Goal: Information Seeking & Learning: Learn about a topic

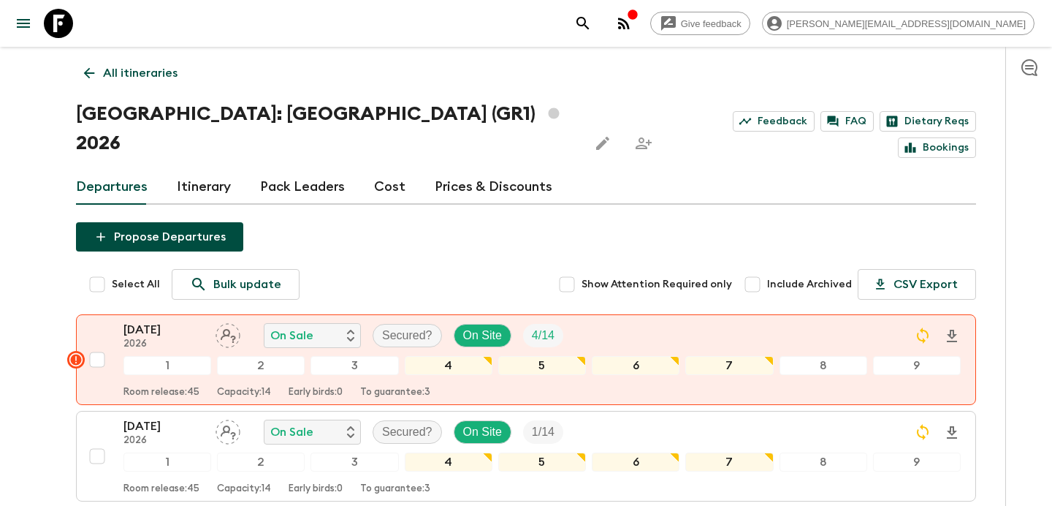
click at [156, 72] on p "All itineraries" at bounding box center [140, 73] width 75 height 18
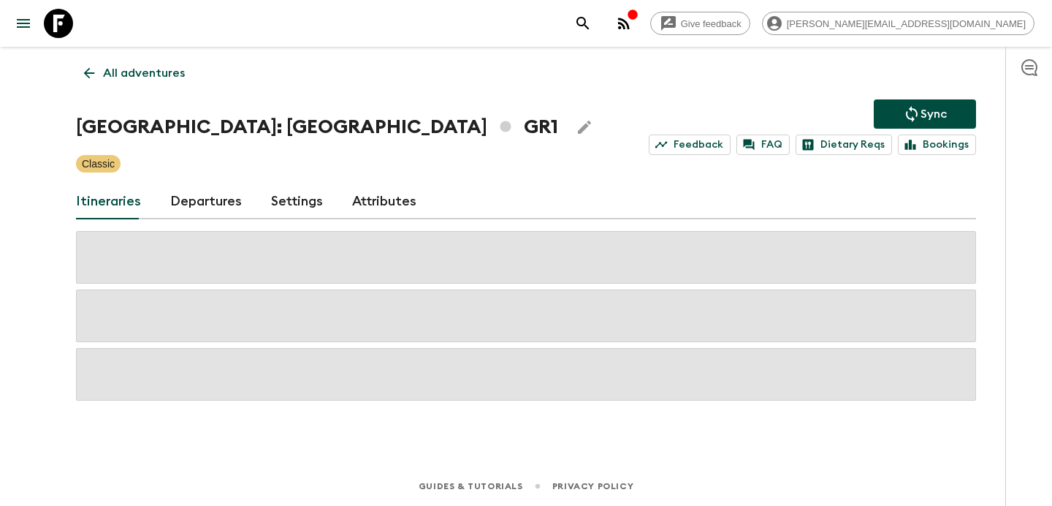
click at [156, 72] on p "All adventures" at bounding box center [144, 73] width 82 height 18
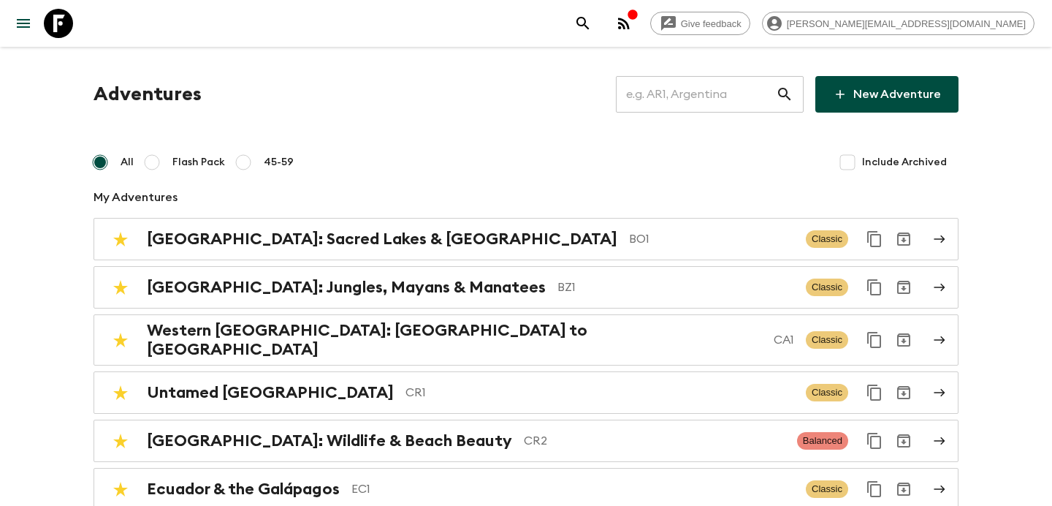
click at [728, 107] on input "text" at bounding box center [696, 94] width 160 height 41
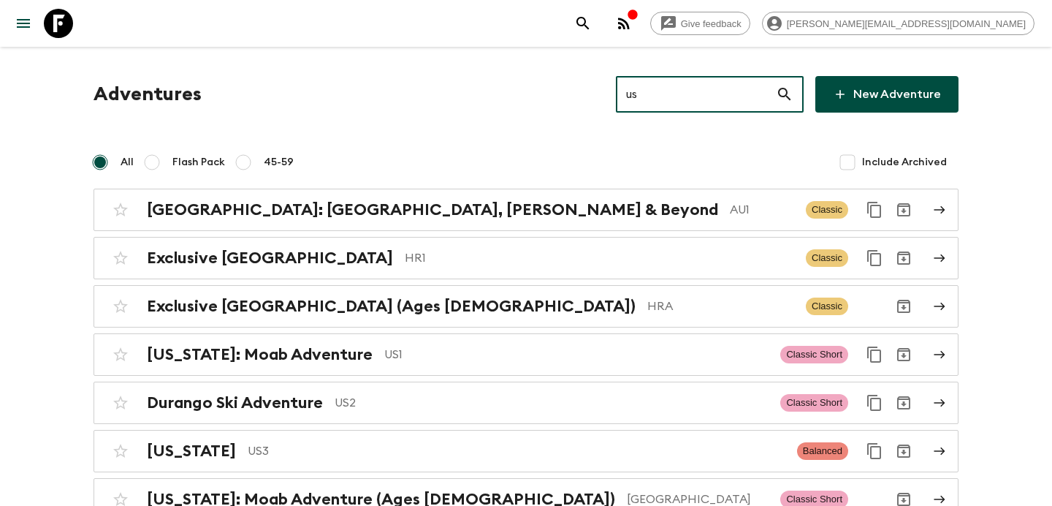
type input "us1"
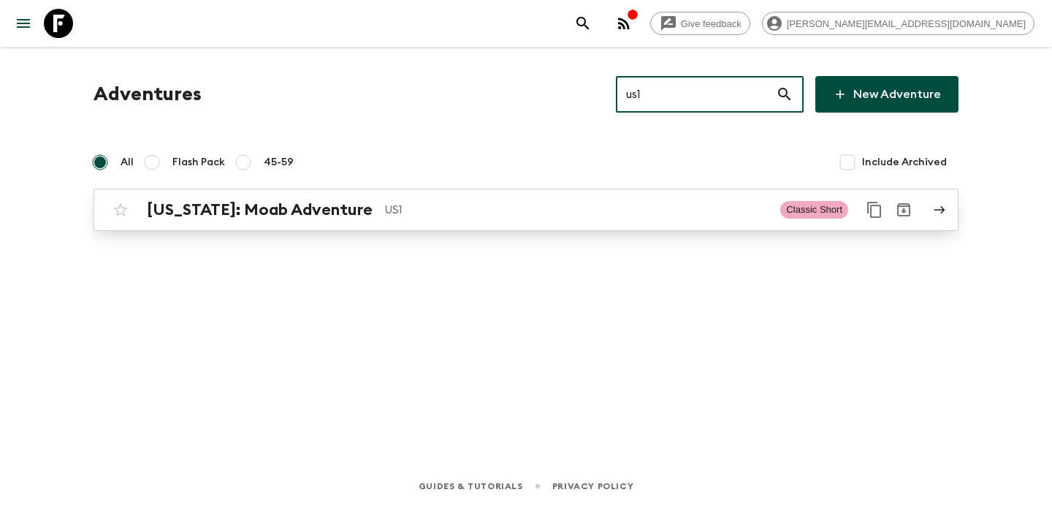
click at [460, 208] on p "US1" at bounding box center [576, 210] width 384 height 18
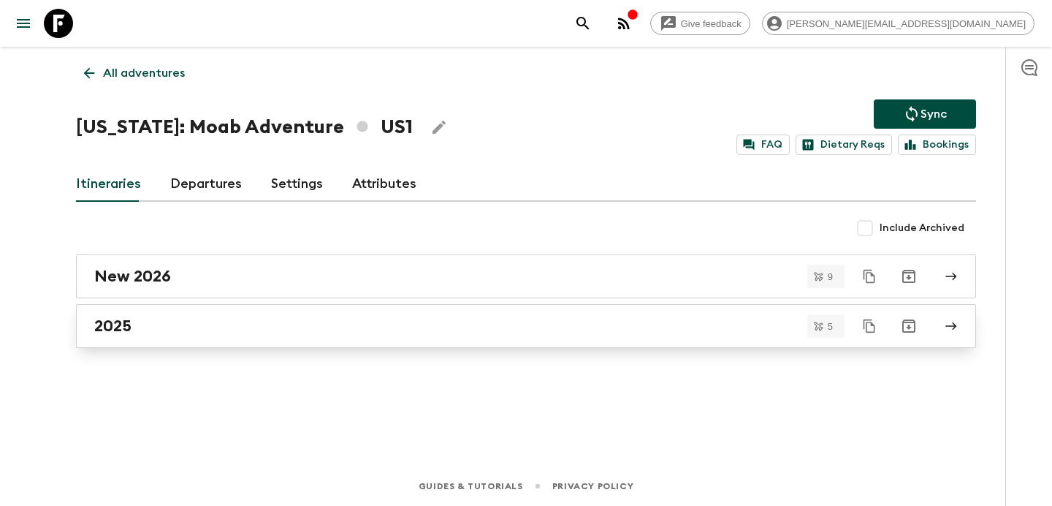
click at [504, 330] on div "2025" at bounding box center [512, 325] width 836 height 19
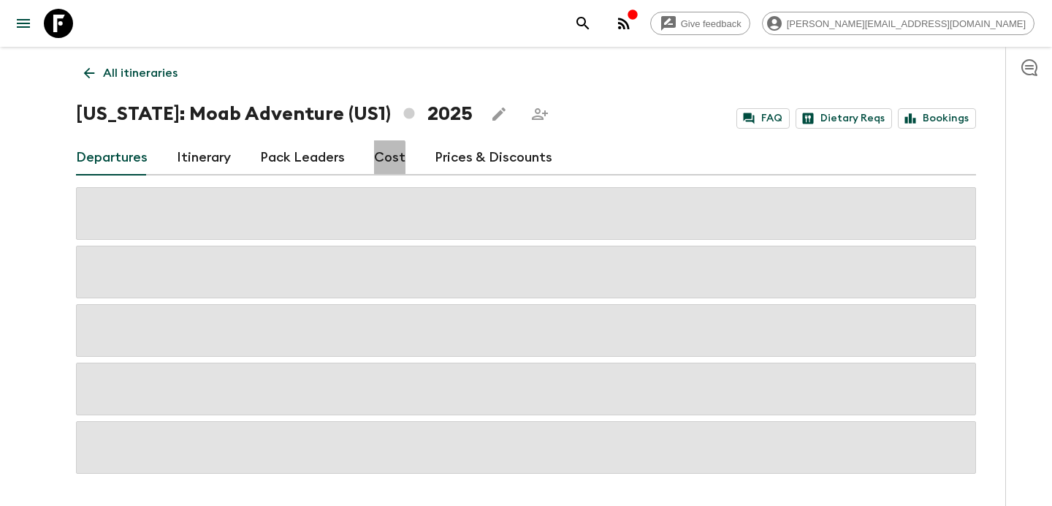
click at [374, 160] on link "Cost" at bounding box center [389, 157] width 31 height 35
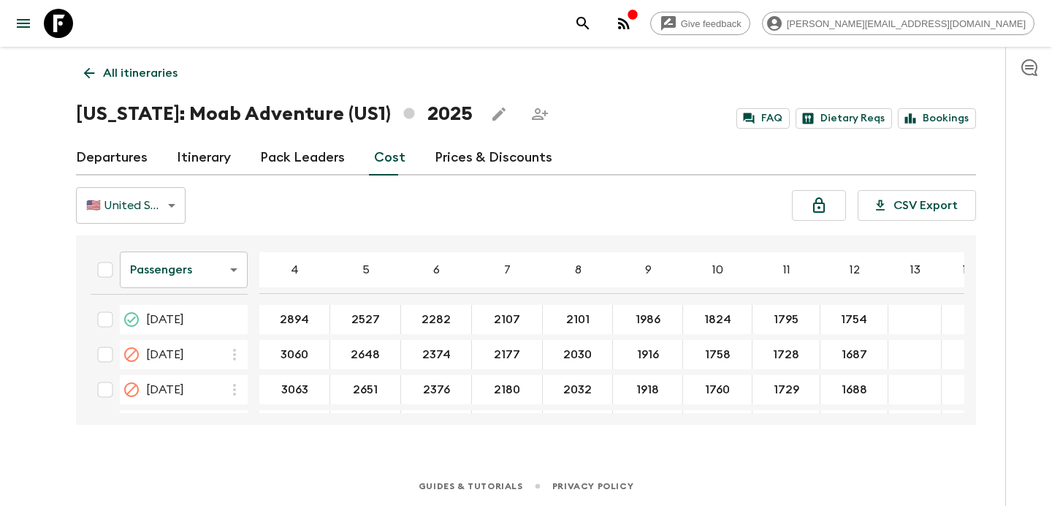
click at [133, 162] on link "Departures" at bounding box center [112, 157] width 72 height 35
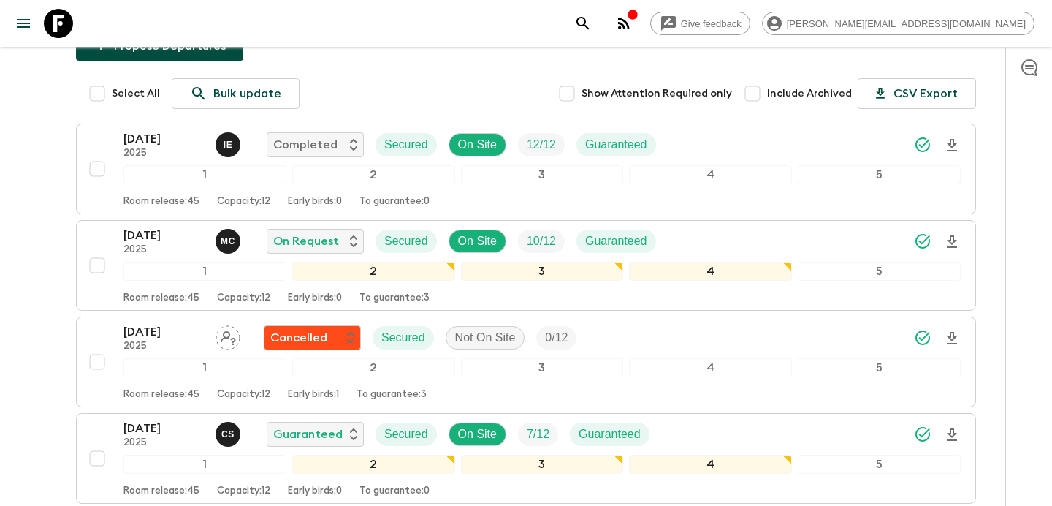
scroll to position [157, 0]
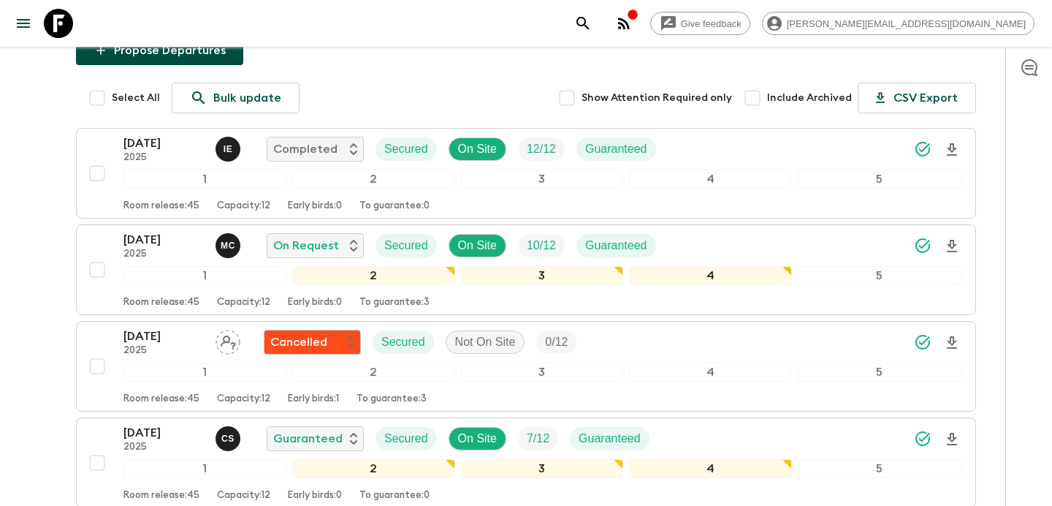
click at [750, 93] on input "Include Archived" at bounding box center [752, 97] width 29 height 29
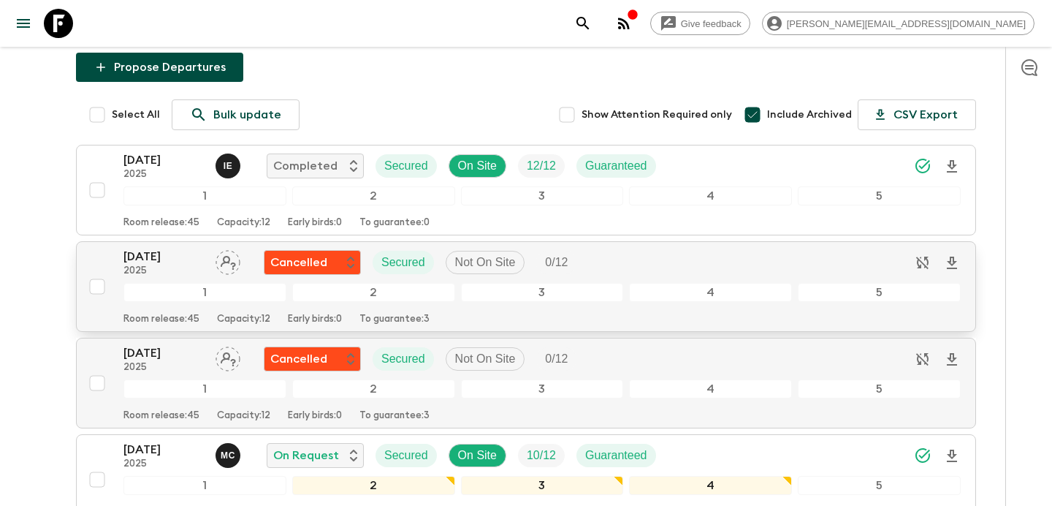
scroll to position [107, 0]
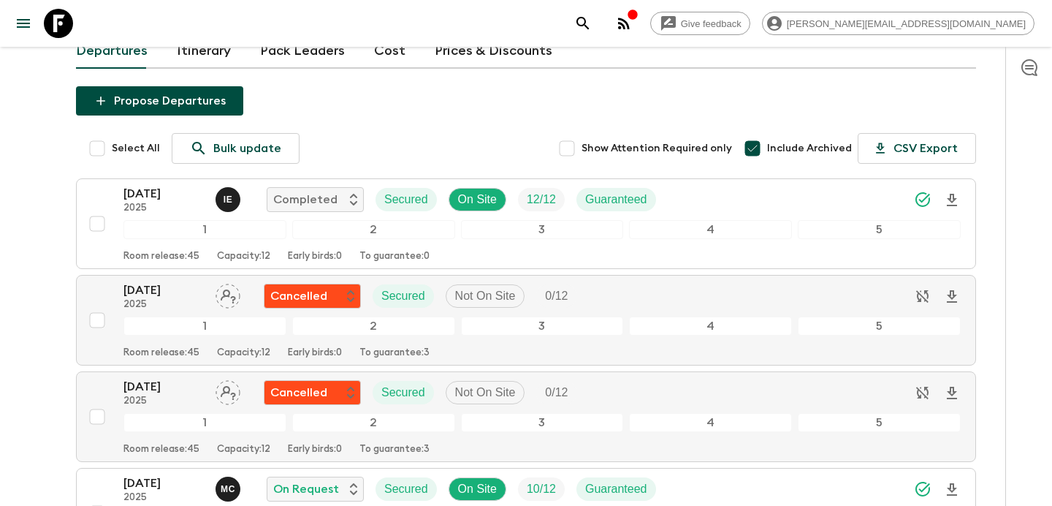
click at [748, 145] on input "Include Archived" at bounding box center [752, 148] width 29 height 29
checkbox input "false"
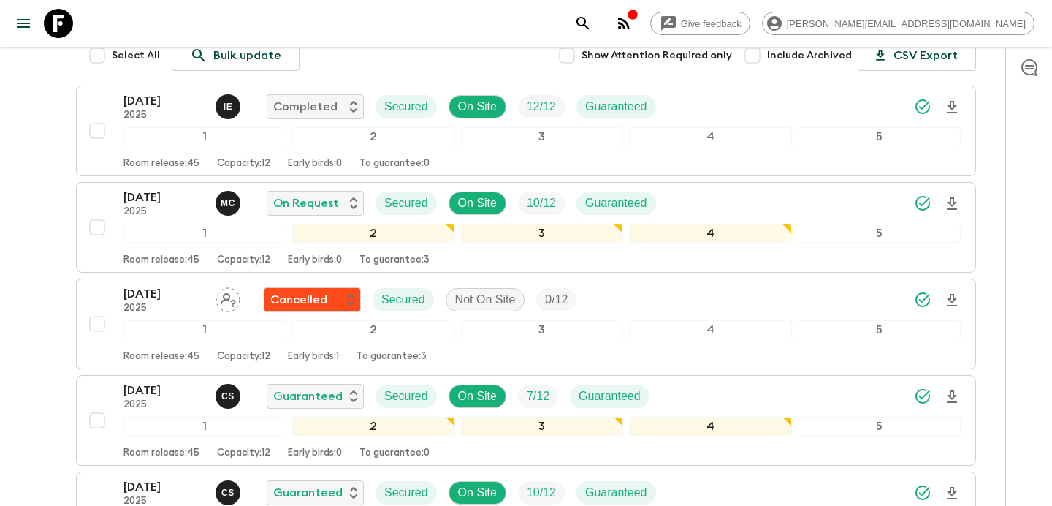
scroll to position [199, 0]
click at [96, 56] on input "Select All" at bounding box center [97, 56] width 29 height 29
checkbox input "true"
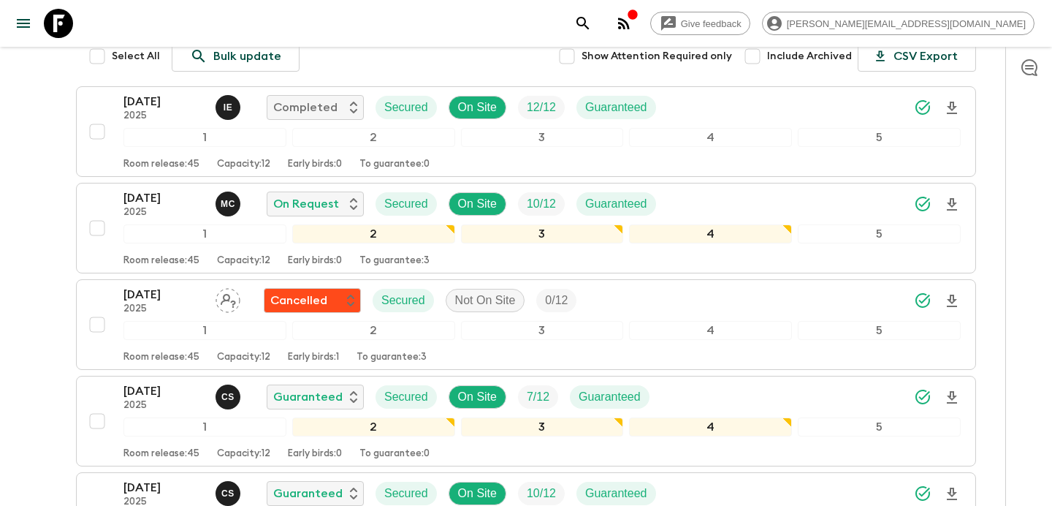
checkbox input "true"
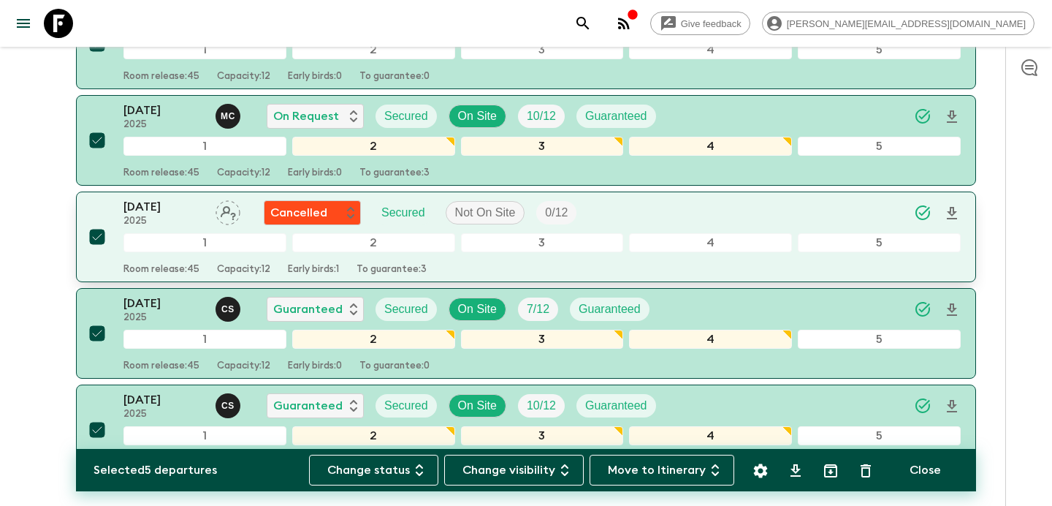
scroll to position [289, 0]
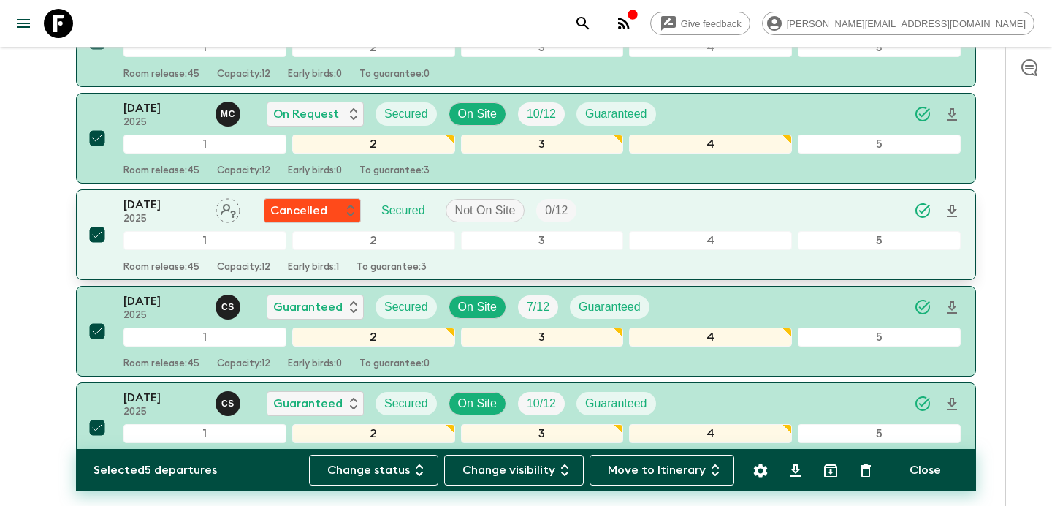
click at [103, 231] on input "checkbox" at bounding box center [97, 234] width 29 height 29
checkbox input "false"
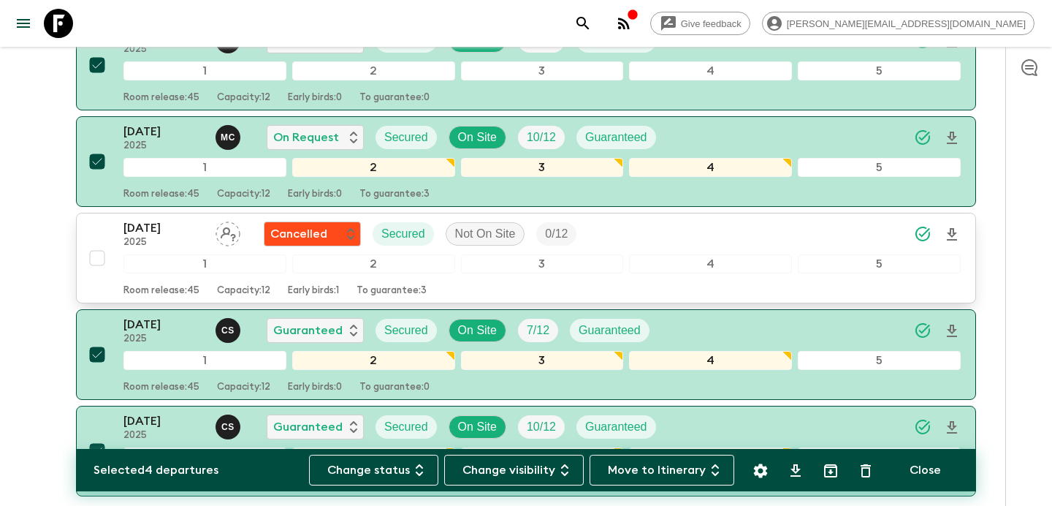
scroll to position [264, 0]
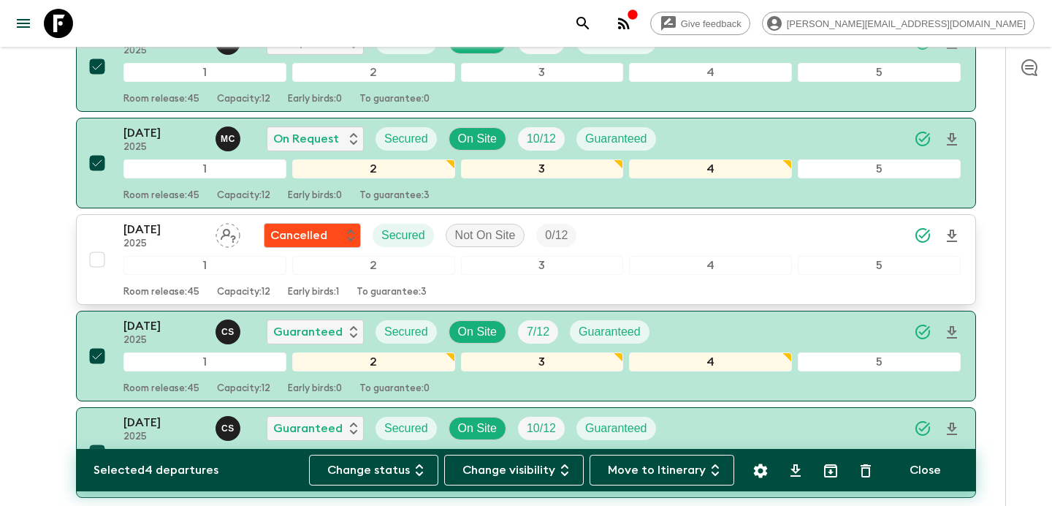
click at [94, 265] on input "checkbox" at bounding box center [97, 259] width 29 height 29
checkbox input "true"
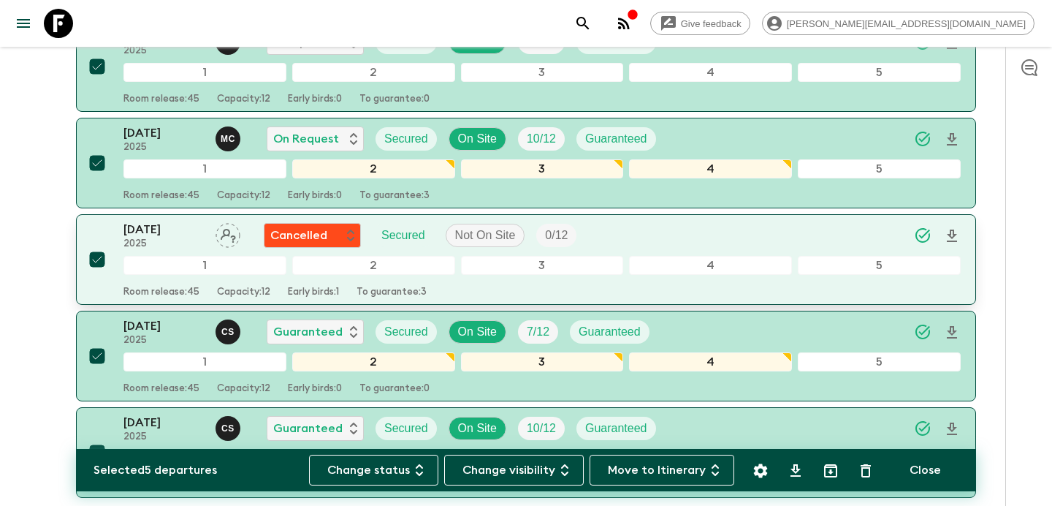
scroll to position [0, 0]
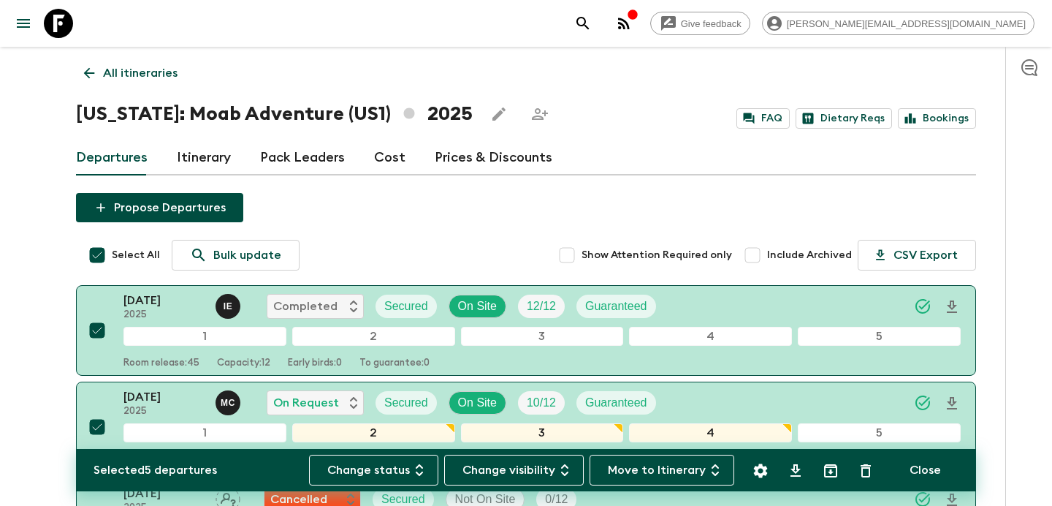
click at [106, 248] on input "Select All" at bounding box center [97, 254] width 29 height 29
checkbox input "false"
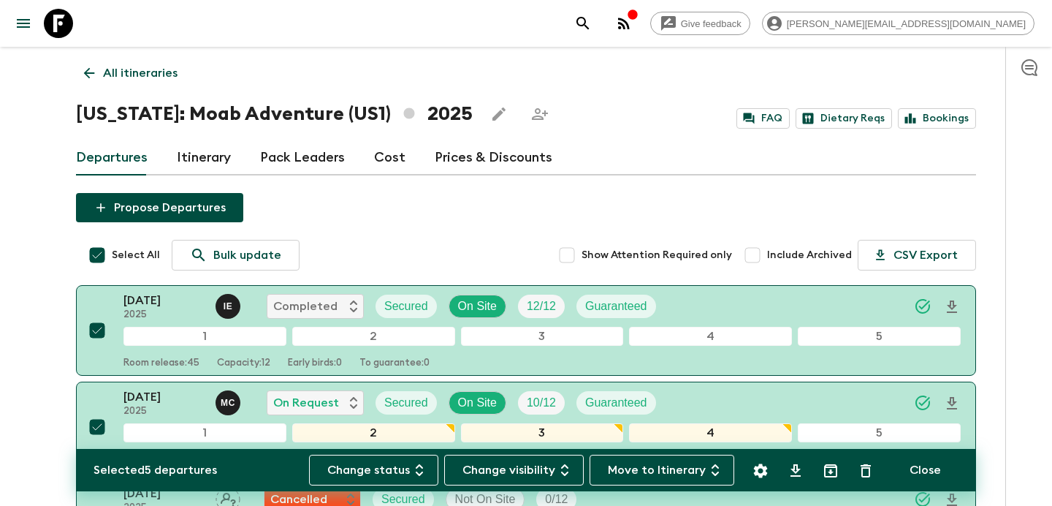
checkbox input "false"
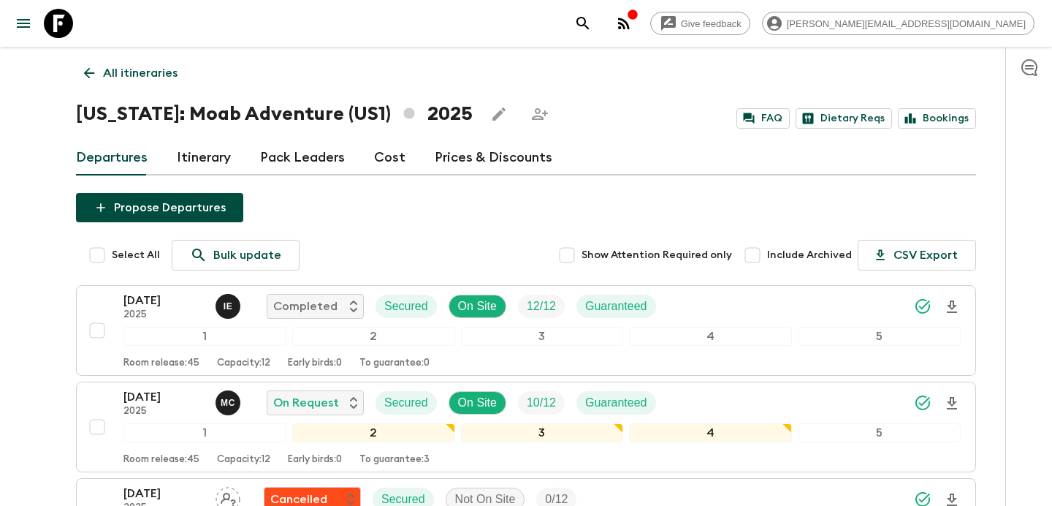
click at [161, 76] on p "All itineraries" at bounding box center [140, 73] width 75 height 18
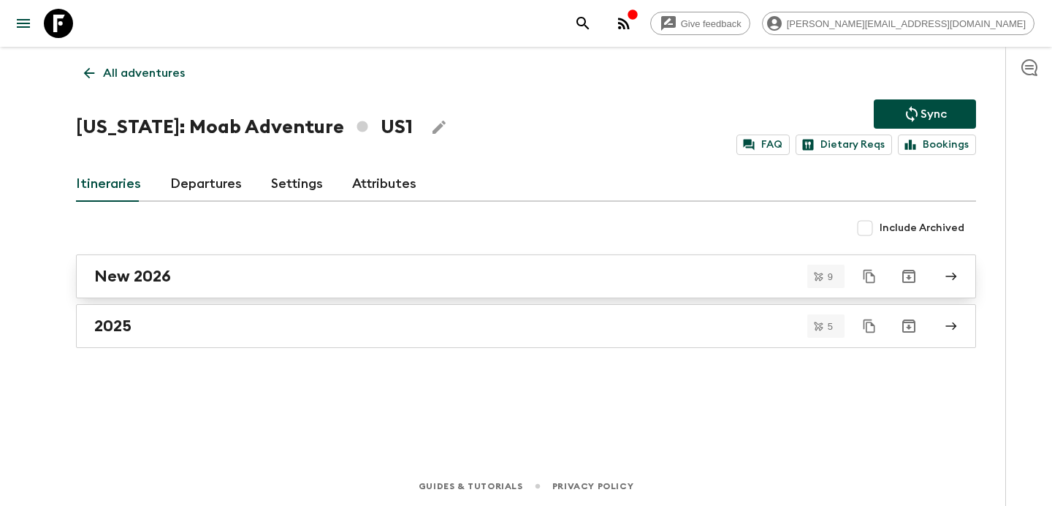
click at [225, 264] on link "New 2026" at bounding box center [526, 276] width 900 height 44
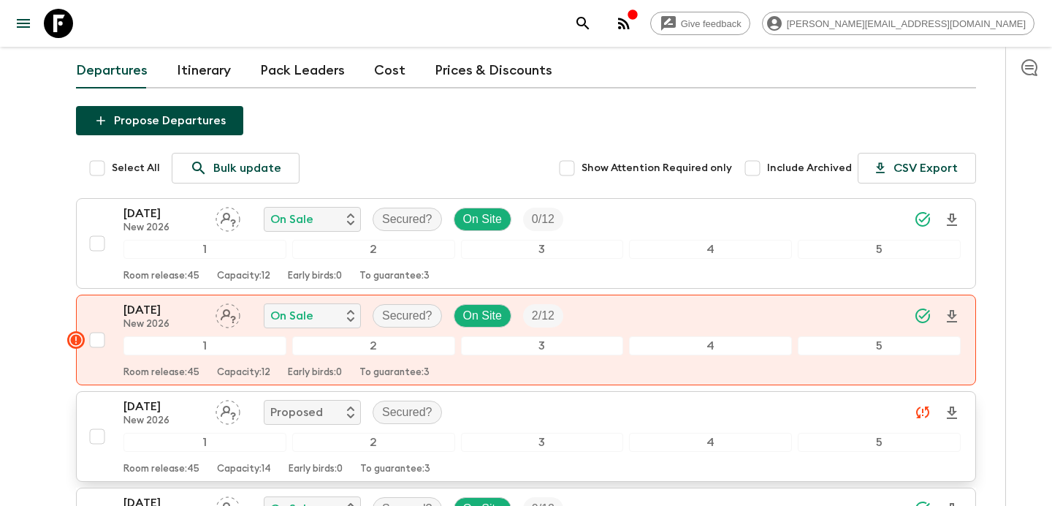
scroll to position [23, 0]
